Goal: Check status

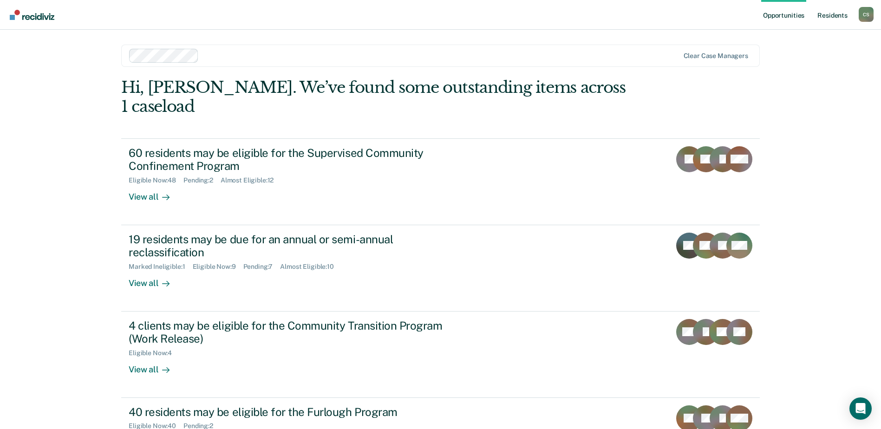
click at [829, 17] on link "Resident s" at bounding box center [832, 15] width 34 height 30
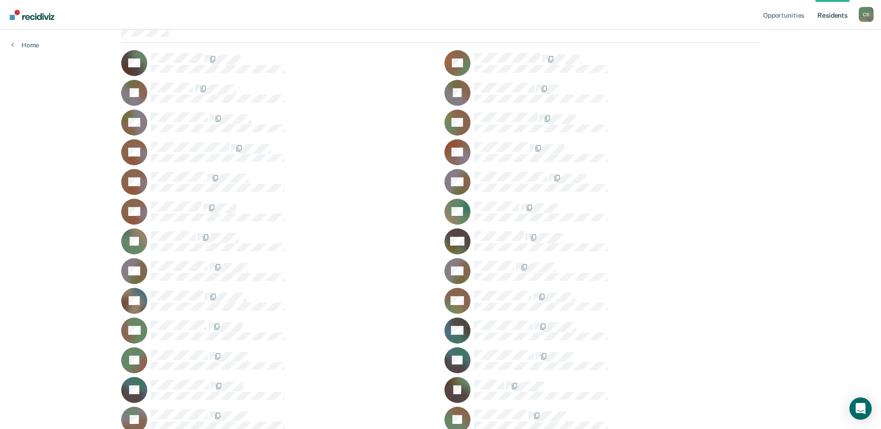
scroll to position [93, 0]
